Goal: Transaction & Acquisition: Purchase product/service

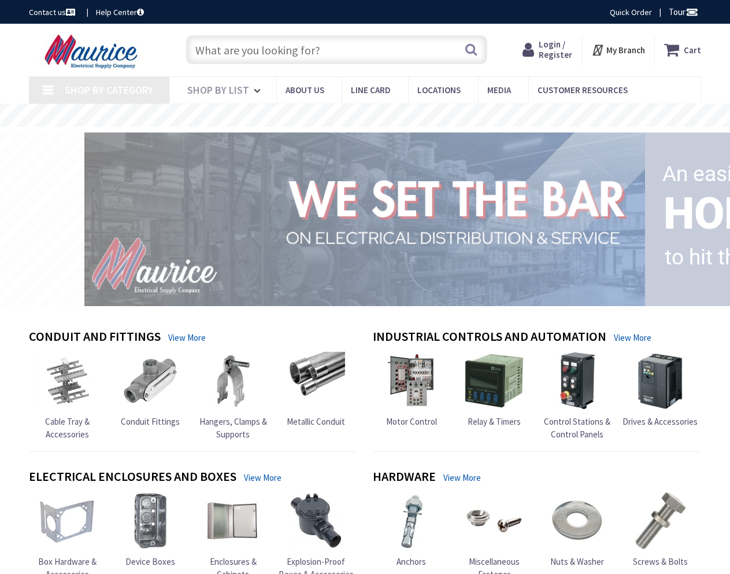
click at [246, 57] on input "text" at bounding box center [336, 49] width 301 height 29
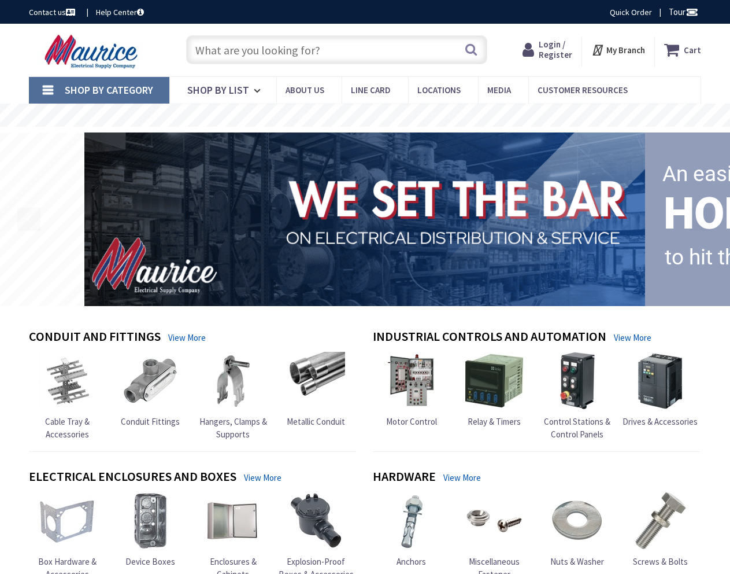
paste input "THQL2150GFT2P"
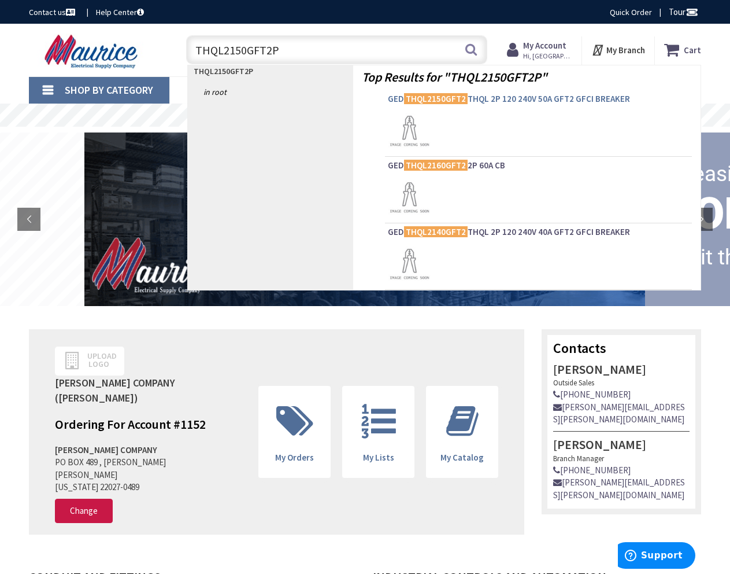
type input "THQL2150GFT2P"
click at [545, 100] on span "GED THQL2150GFT2 THQL 2P 120 240V 50A GFT2 GFCI BREAKER" at bounding box center [538, 99] width 301 height 12
